Goal: Information Seeking & Learning: Find specific fact

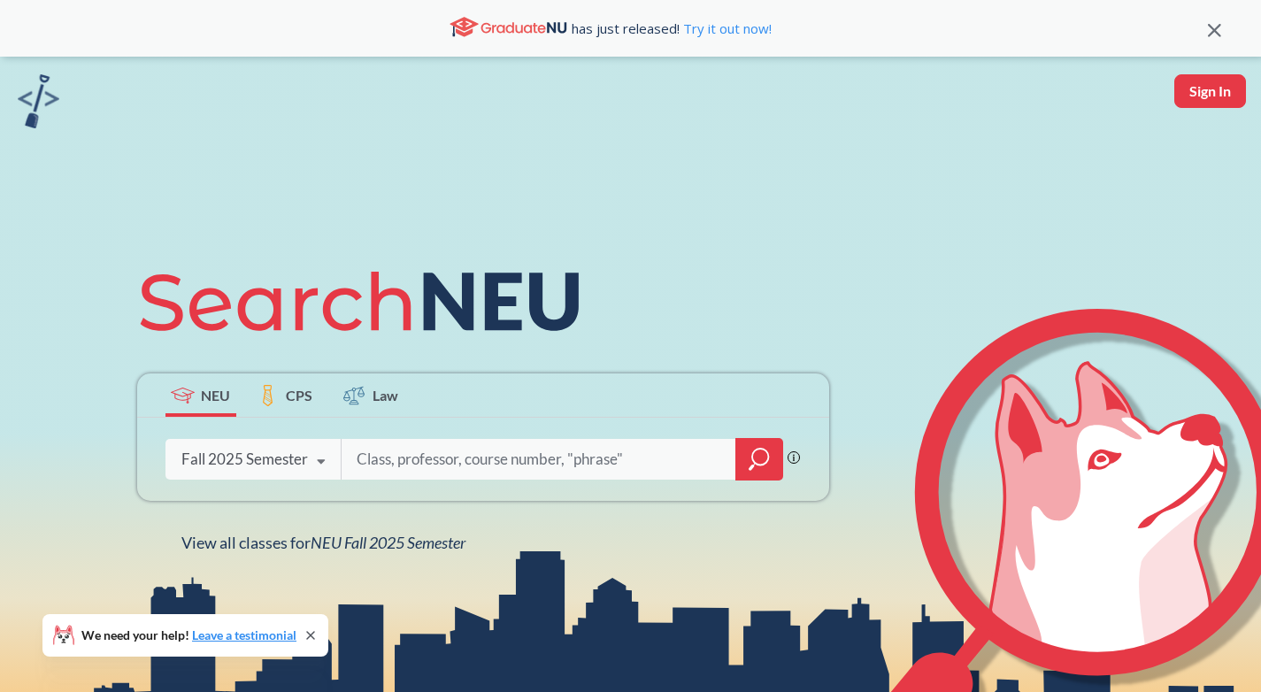
click at [609, 445] on input "search" at bounding box center [539, 459] width 368 height 37
click at [324, 461] on icon at bounding box center [321, 462] width 34 height 50
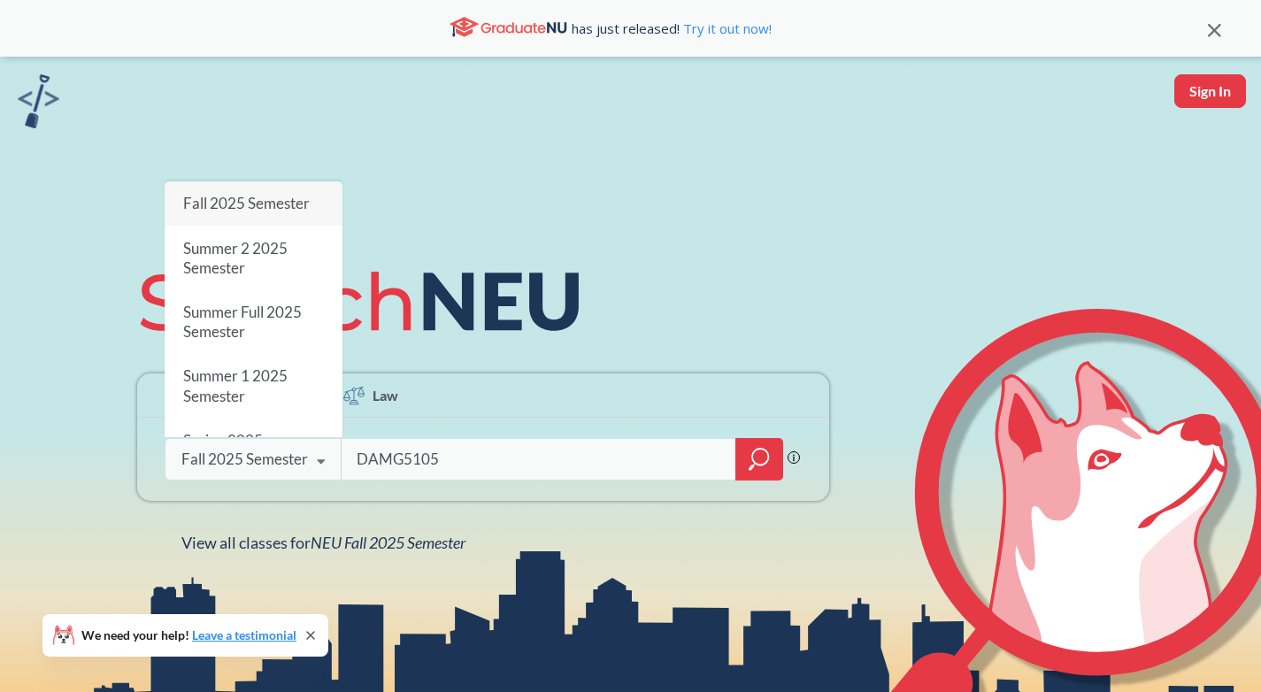
click at [283, 194] on div "Fall 2025 Semester" at bounding box center [254, 203] width 178 height 44
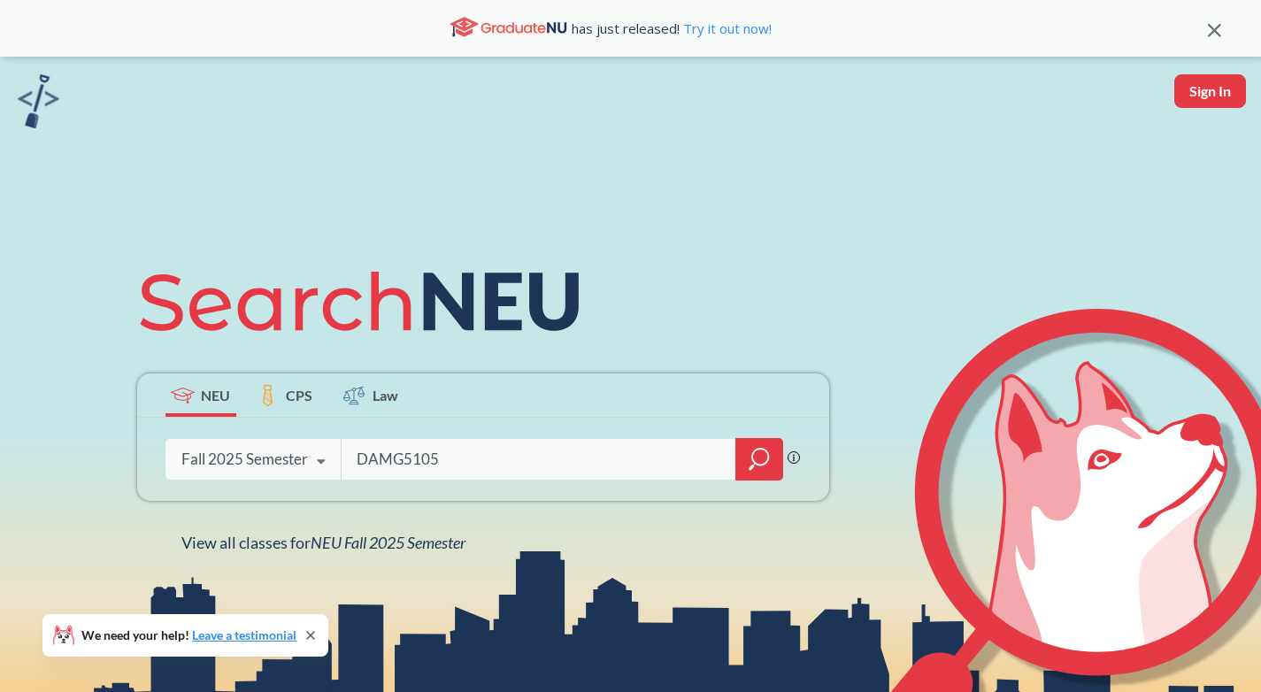
click at [548, 458] on input "DAMG5105" at bounding box center [539, 459] width 368 height 37
type input "DAMG6105"
click at [760, 455] on icon "magnifying glass" at bounding box center [758, 459] width 21 height 25
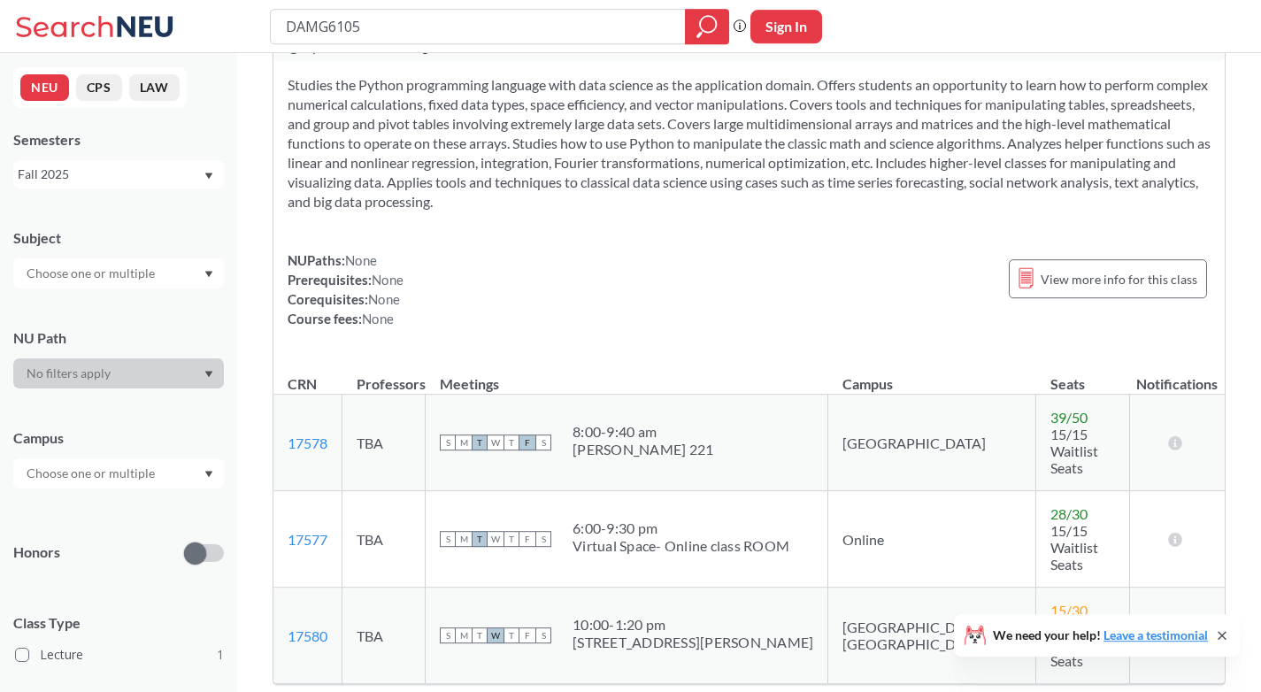
scroll to position [142, 0]
